Goal: Task Accomplishment & Management: Manage account settings

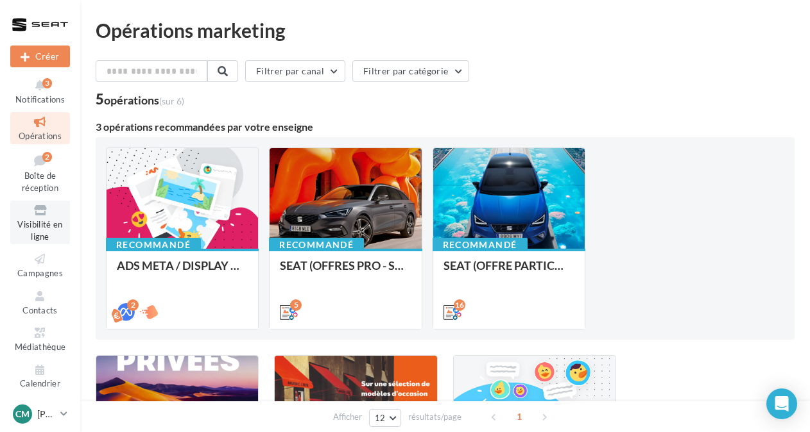
click at [32, 213] on icon at bounding box center [40, 210] width 52 height 15
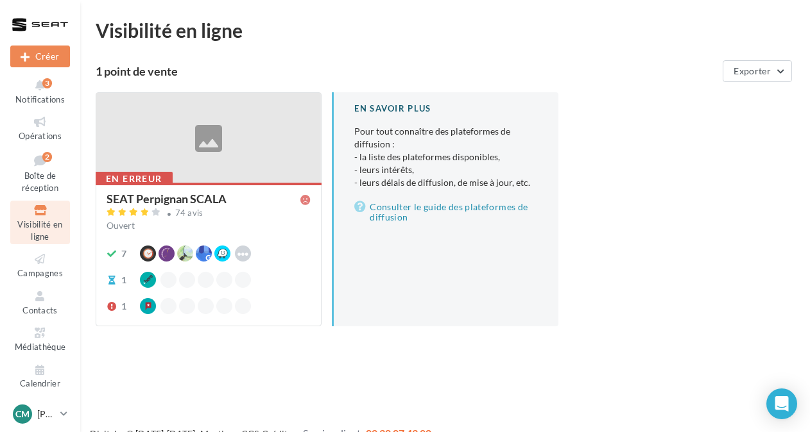
click at [194, 198] on div "SEAT Perpignan SCALA" at bounding box center [167, 199] width 120 height 12
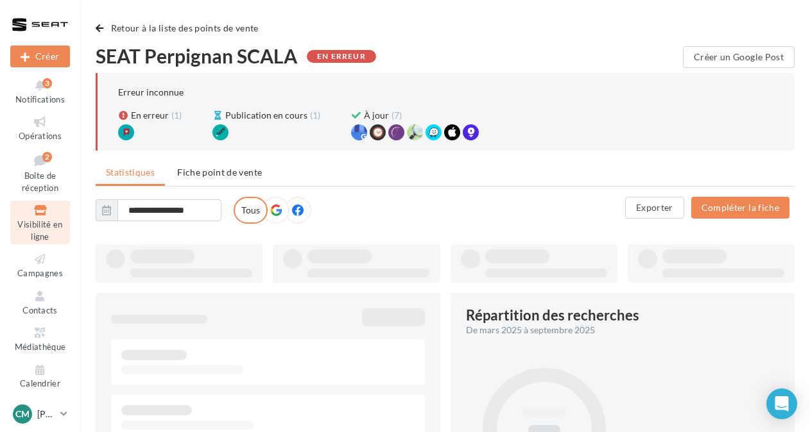
type input "**********"
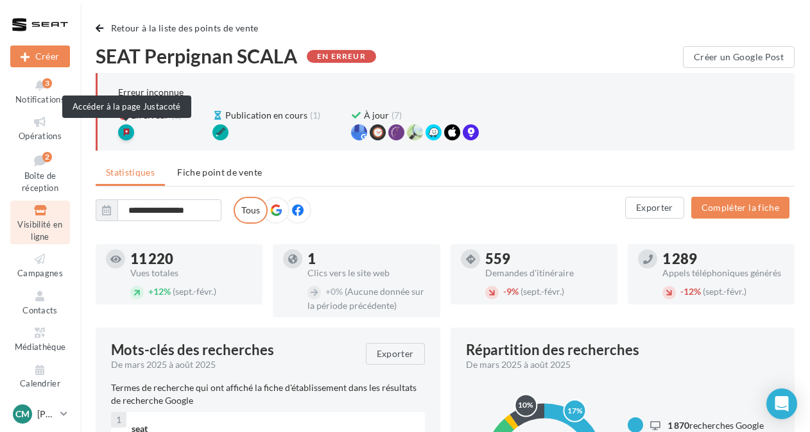
click at [123, 128] on div at bounding box center [126, 132] width 16 height 16
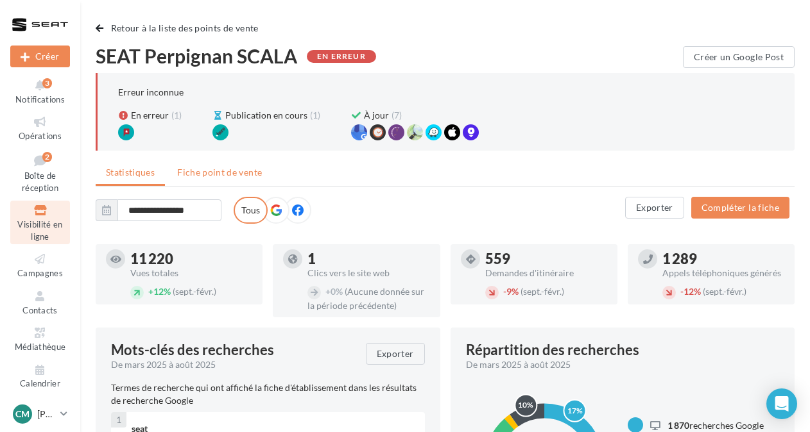
click at [204, 167] on span "Fiche point de vente" at bounding box center [219, 172] width 85 height 11
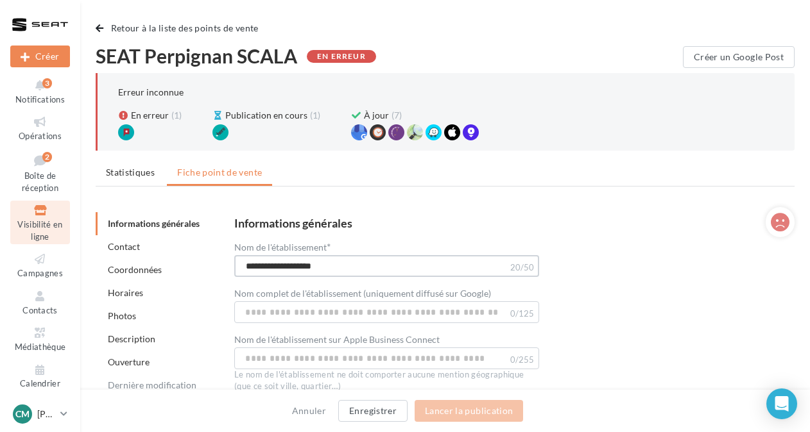
click at [375, 266] on input "**********" at bounding box center [386, 266] width 304 height 22
type input "**********"
click at [448, 411] on button "Lancer la publication" at bounding box center [468, 411] width 108 height 22
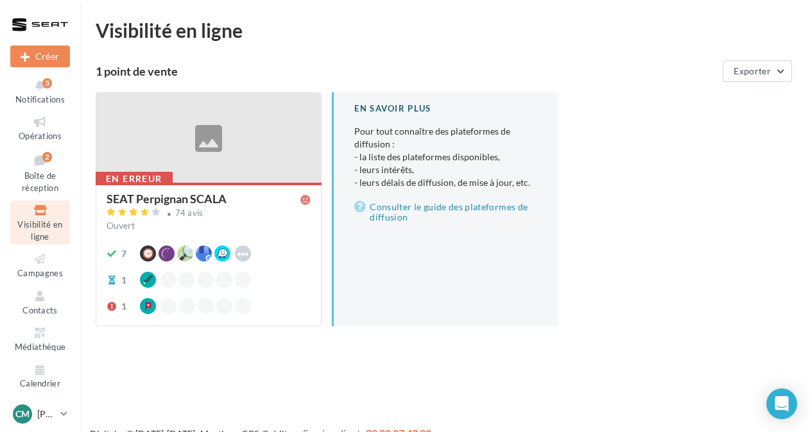
click at [179, 195] on div "SEAT Perpignan SCALA" at bounding box center [167, 199] width 120 height 12
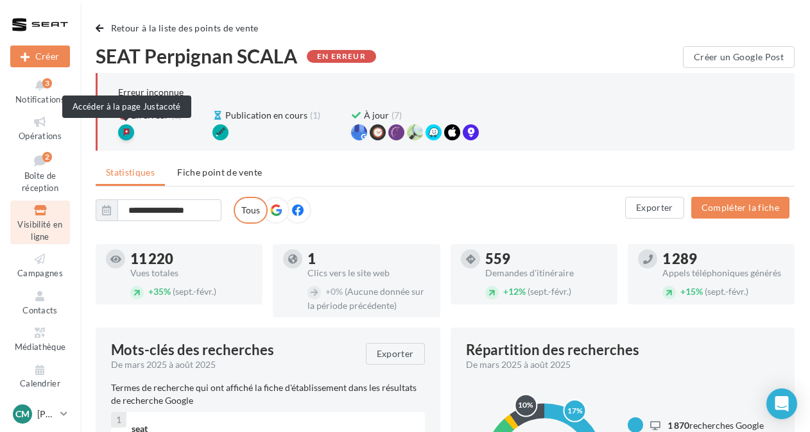
click at [130, 133] on div at bounding box center [126, 132] width 16 height 16
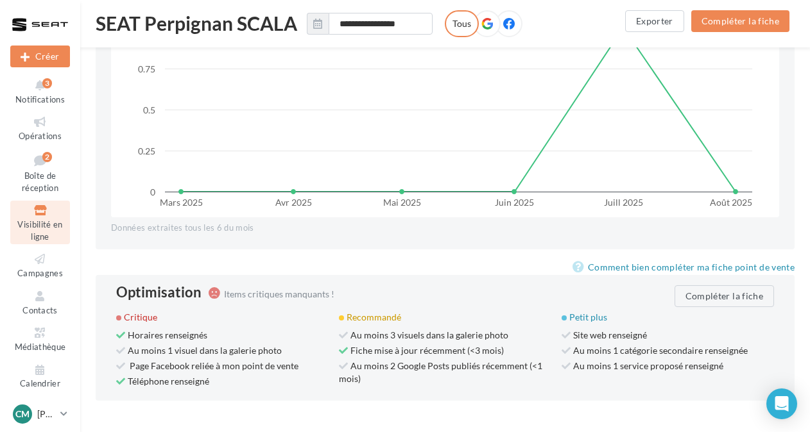
scroll to position [1262, 0]
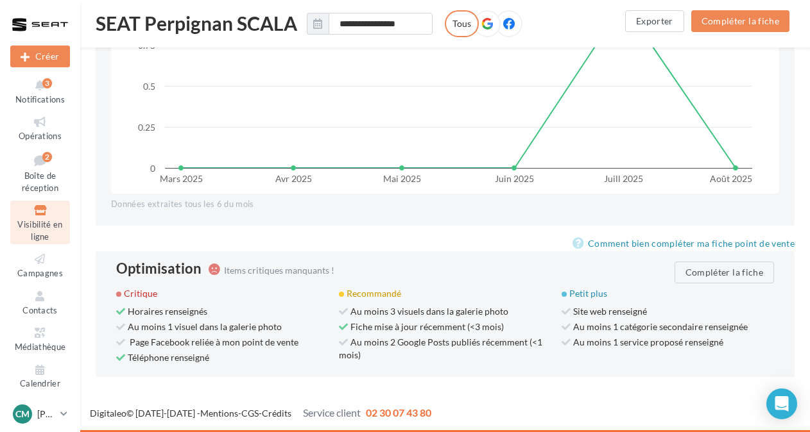
click at [38, 226] on span "Visibilité en ligne" at bounding box center [39, 230] width 45 height 22
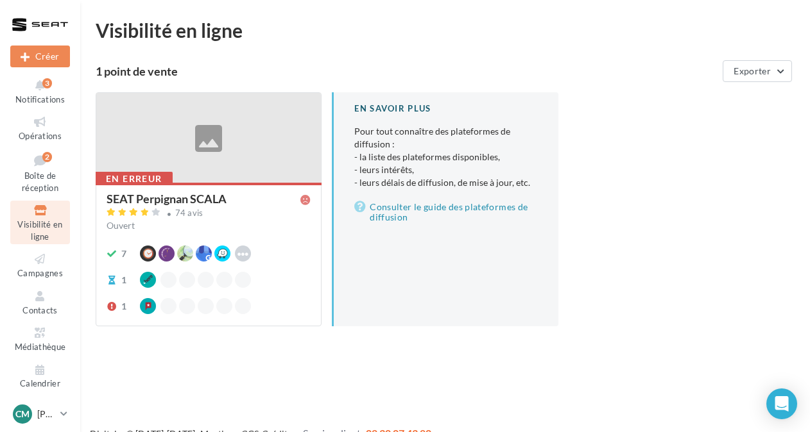
click at [167, 199] on div "SEAT Perpignan SCALA" at bounding box center [167, 199] width 120 height 12
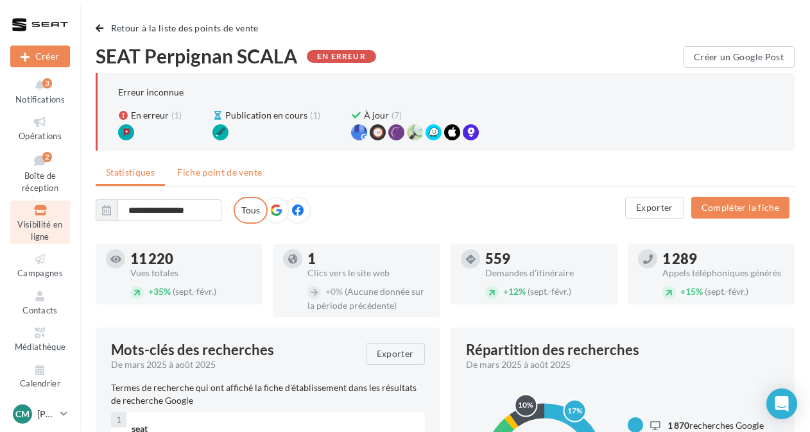
click at [249, 176] on span "Fiche point de vente" at bounding box center [219, 172] width 85 height 11
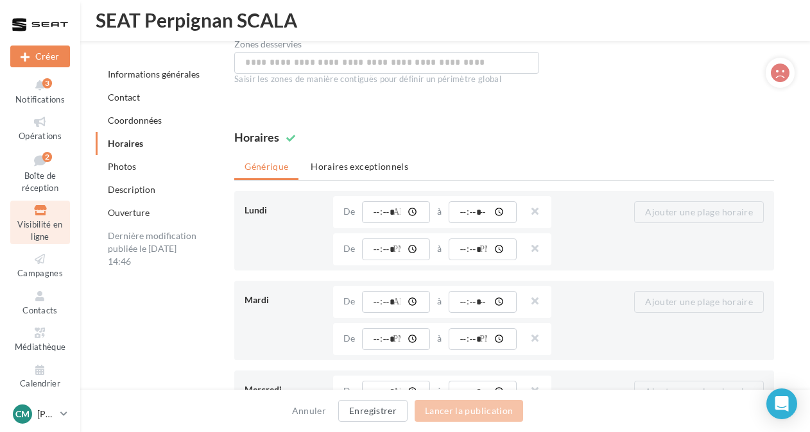
scroll to position [1236, 0]
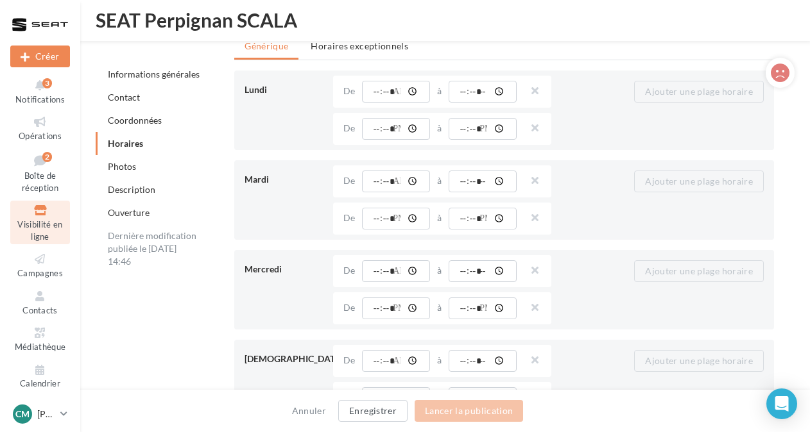
click at [118, 165] on link "Photos" at bounding box center [122, 166] width 28 height 11
